Goal: Information Seeking & Learning: Learn about a topic

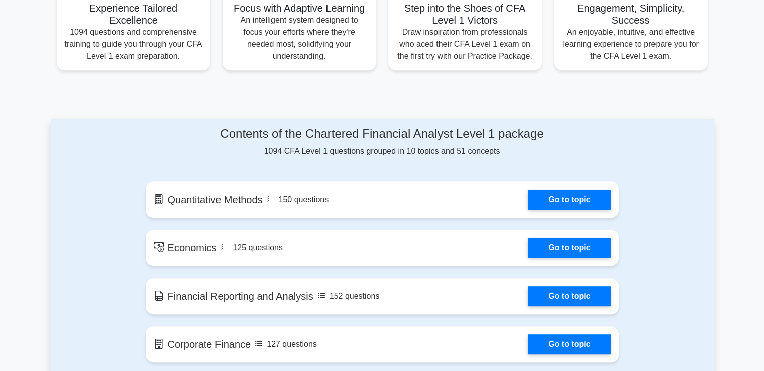
scroll to position [415, 0]
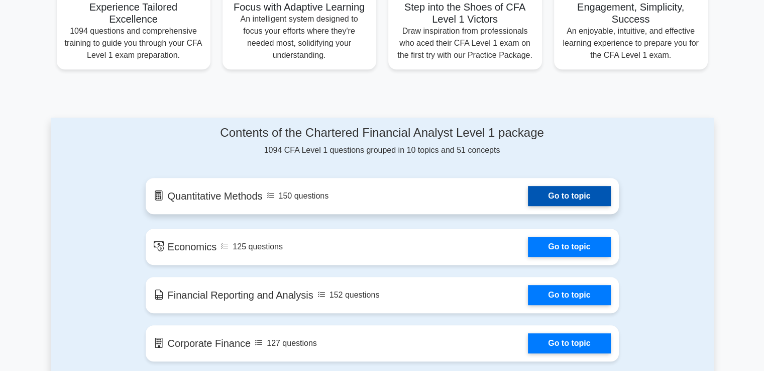
click at [528, 198] on link "Go to topic" at bounding box center [569, 196] width 82 height 20
click at [567, 195] on link "Go to topic" at bounding box center [569, 196] width 82 height 20
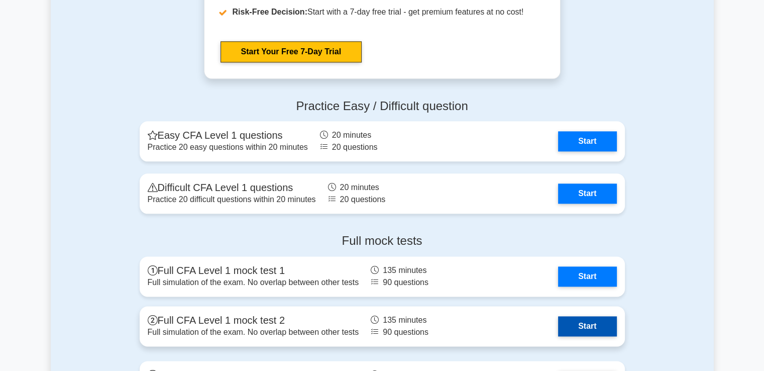
scroll to position [1216, 0]
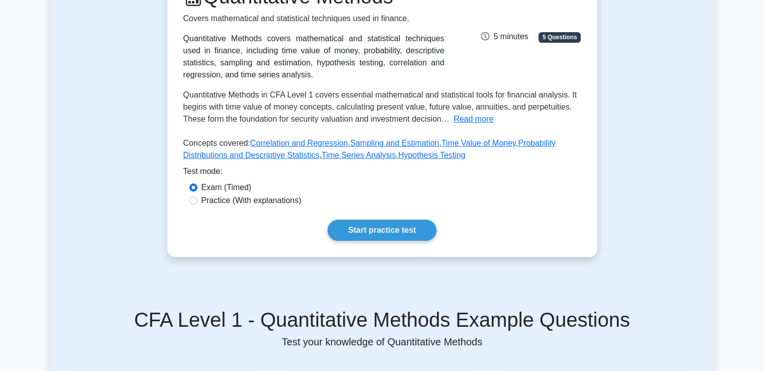
scroll to position [154, 0]
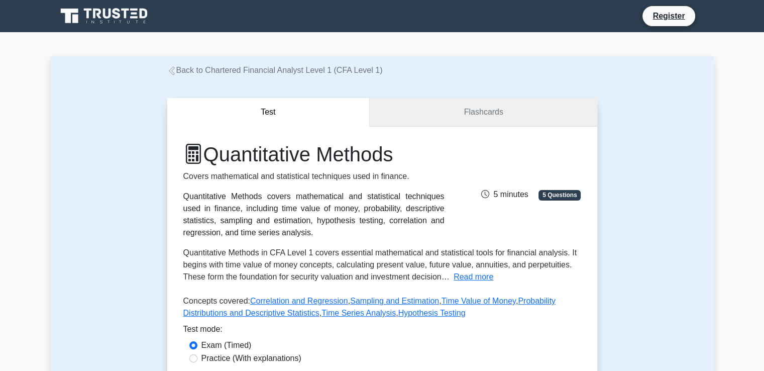
click at [474, 109] on link "Flashcards" at bounding box center [483, 112] width 227 height 29
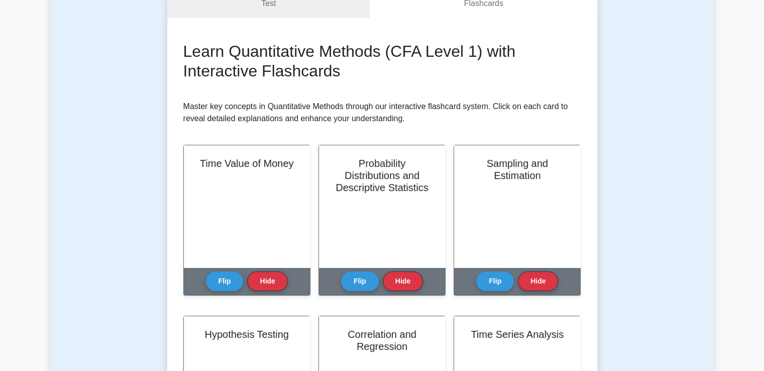
scroll to position [109, 0]
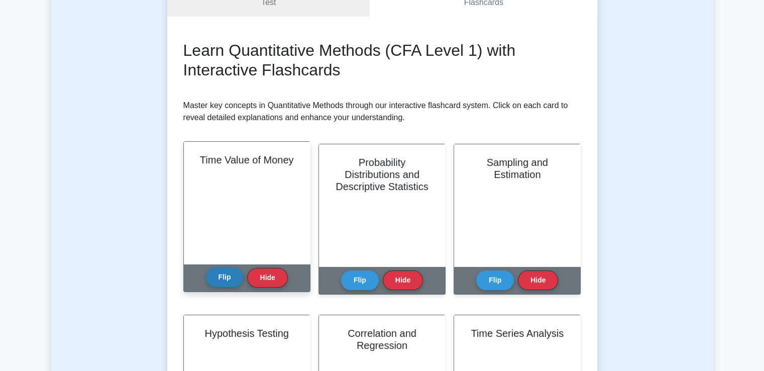
click at [226, 281] on button "Flip" at bounding box center [225, 277] width 38 height 20
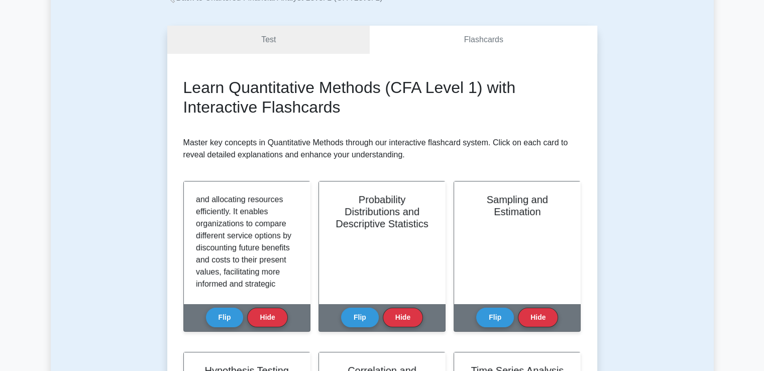
scroll to position [0, 0]
